Goal: Transaction & Acquisition: Download file/media

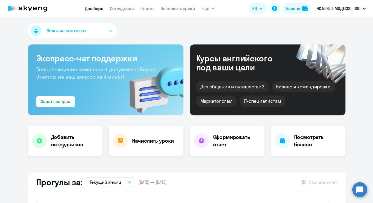
select select "30"
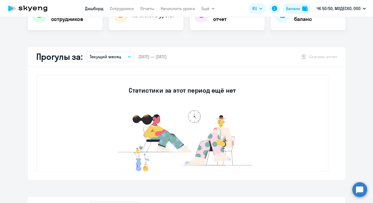
scroll to position [126, 0]
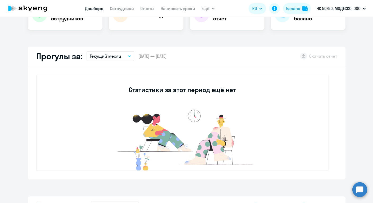
click at [123, 61] on div "Прогулы за: Текущий месяц – [DATE] — [DATE] Скачать отчет" at bounding box center [187, 57] width 318 height 20
click at [122, 58] on button "Текущий месяц" at bounding box center [111, 56] width 48 height 10
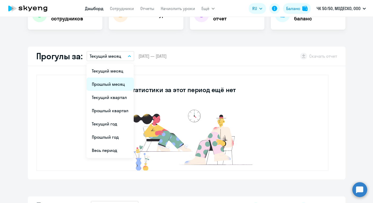
click at [111, 82] on li "Прошлый месяц" at bounding box center [110, 84] width 47 height 13
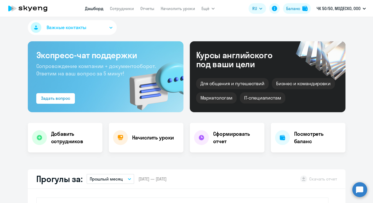
scroll to position [0, 0]
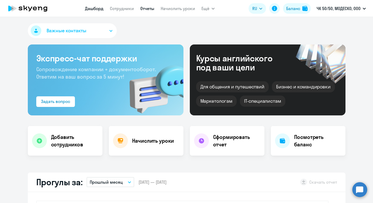
click at [145, 11] on link "Отчеты" at bounding box center [147, 8] width 14 height 5
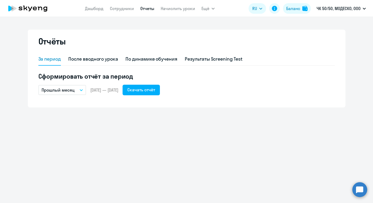
click at [88, 92] on div "Прошлый месяц – [DATE] — [DATE] Скачать отчёт" at bounding box center [186, 90] width 296 height 11
click at [155, 88] on div "Скачать отчёт" at bounding box center [141, 90] width 28 height 6
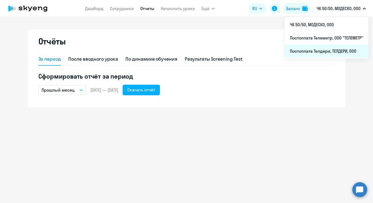
click at [301, 47] on li "Постоплата Телдери, ТЕЛДЕРИ, ООО" at bounding box center [326, 50] width 84 height 13
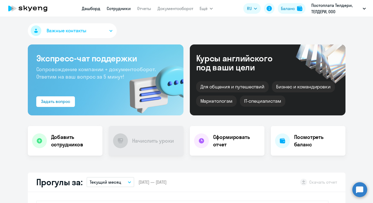
click at [126, 11] on link "Сотрудники" at bounding box center [119, 8] width 24 height 5
select select "30"
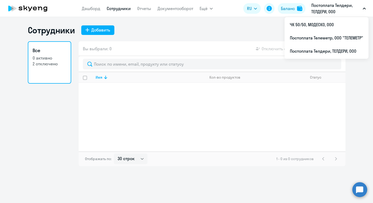
click at [337, 8] on p "Постоплата Телдери, ТЕЛДЕРИ, ООО" at bounding box center [335, 8] width 49 height 13
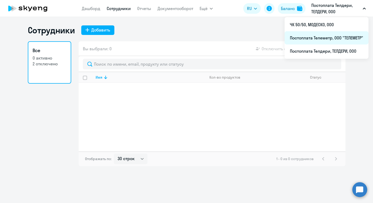
click at [318, 37] on li "Постоплата Телеметр, ООО "ТЕЛЕМЕТР"" at bounding box center [326, 37] width 84 height 13
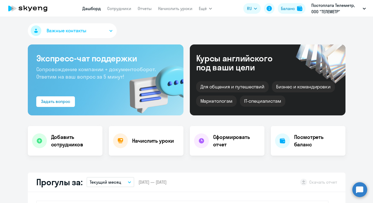
select select "30"
click at [126, 9] on link "Сотрудники" at bounding box center [119, 8] width 24 height 5
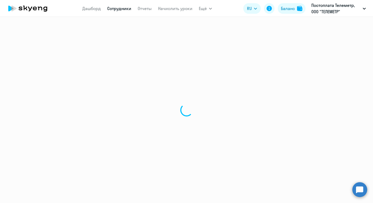
select select "30"
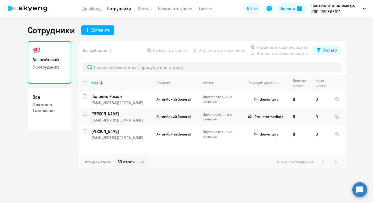
click at [138, 11] on app-menu-item-link "Отчеты" at bounding box center [145, 8] width 14 height 7
click at [145, 8] on link "Отчеты" at bounding box center [145, 8] width 14 height 5
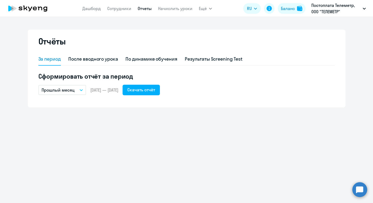
click at [83, 88] on button "Прошлый месяц" at bounding box center [62, 90] width 48 height 10
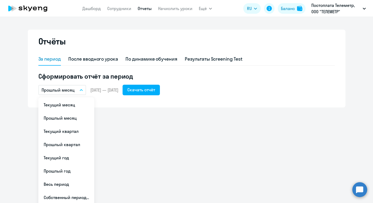
click at [130, 84] on div "Сформировать отчёт за период Прошлый месяц Текущий месяц Прошлый месяц Текущий …" at bounding box center [186, 83] width 296 height 23
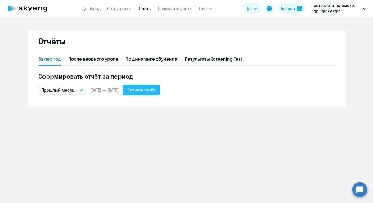
click at [155, 87] on div "Скачать отчёт" at bounding box center [141, 90] width 28 height 6
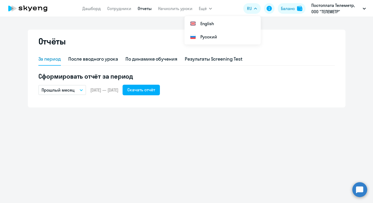
click at [118, 3] on nav "[PERSON_NAME] Отчеты Начислить уроки" at bounding box center [137, 8] width 110 height 11
click at [118, 8] on link "Сотрудники" at bounding box center [119, 8] width 24 height 5
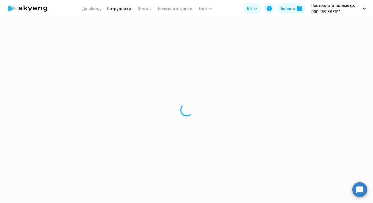
select select "30"
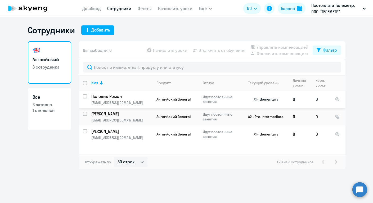
click at [114, 99] on p "Половик Роман" at bounding box center [121, 96] width 60 height 6
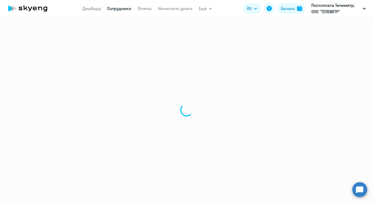
select select "english"
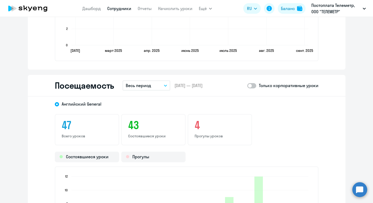
scroll to position [614, 0]
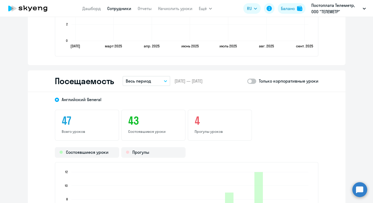
click at [165, 85] on button "Весь период" at bounding box center [147, 81] width 48 height 10
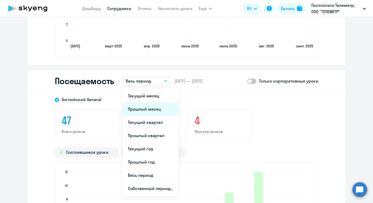
click at [151, 111] on li "Прошлый месяц" at bounding box center [151, 108] width 56 height 13
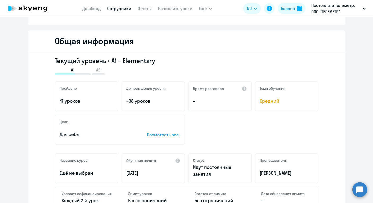
scroll to position [0, 0]
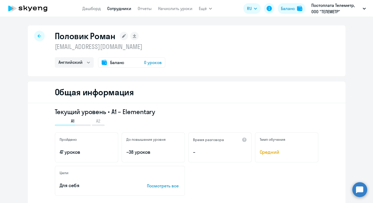
click at [39, 35] on icon at bounding box center [39, 36] width 3 height 4
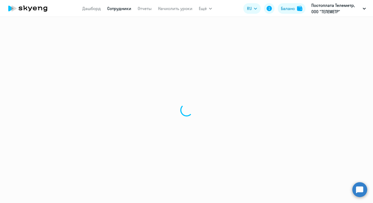
select select "30"
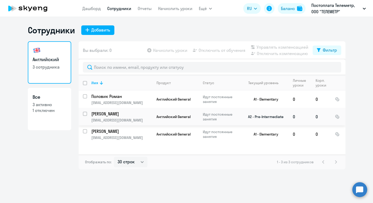
click at [242, 114] on td "A2 - Pre-Intermediate" at bounding box center [263, 116] width 49 height 17
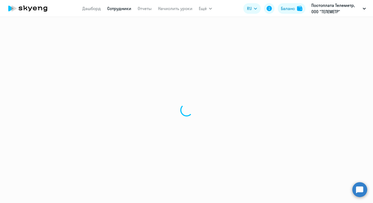
select select "english"
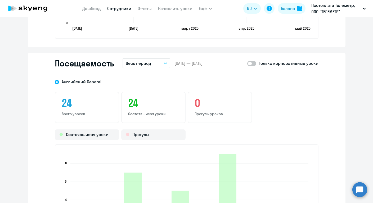
scroll to position [634, 0]
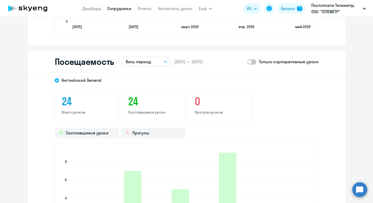
click at [155, 60] on button "Весь период" at bounding box center [147, 62] width 48 height 10
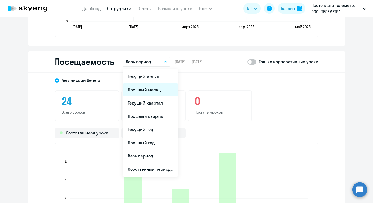
click at [149, 85] on li "Прошлый месяц" at bounding box center [151, 89] width 56 height 13
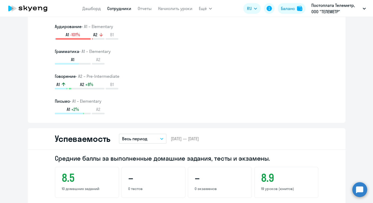
scroll to position [0, 0]
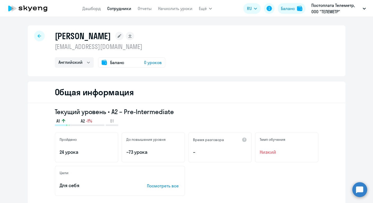
click at [34, 32] on div "[PERSON_NAME] [EMAIL_ADDRESS][DOMAIN_NAME] Английский Баланс 0 уроков" at bounding box center [187, 50] width 318 height 51
click at [39, 35] on icon at bounding box center [39, 35] width 3 height 3
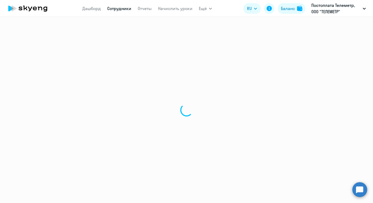
select select "30"
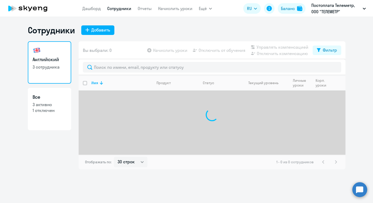
click at [177, 97] on div at bounding box center [212, 114] width 267 height 79
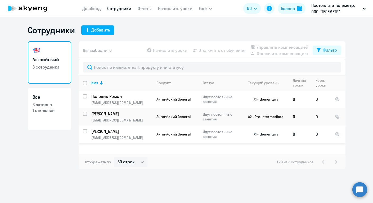
click at [214, 134] on p "Идут постоянные занятия" at bounding box center [221, 134] width 36 height 10
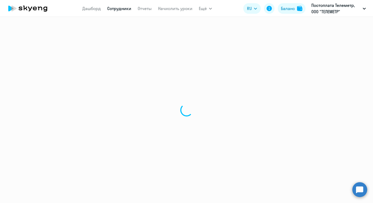
select select "english"
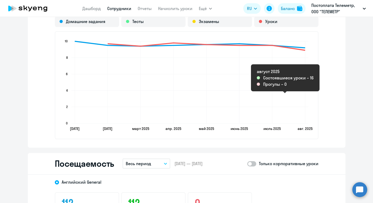
scroll to position [532, 0]
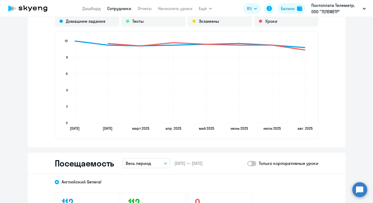
click at [144, 166] on button "Весь период" at bounding box center [147, 163] width 48 height 10
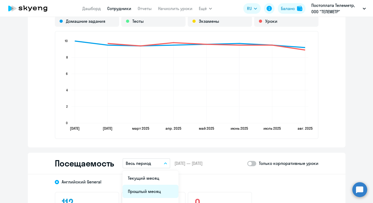
click at [146, 187] on li "Прошлый месяц" at bounding box center [151, 191] width 56 height 13
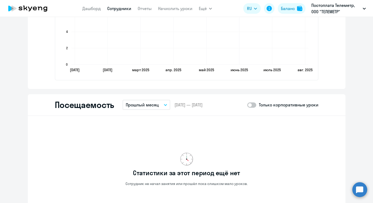
scroll to position [625, 0]
